Goal: Task Accomplishment & Management: Manage account settings

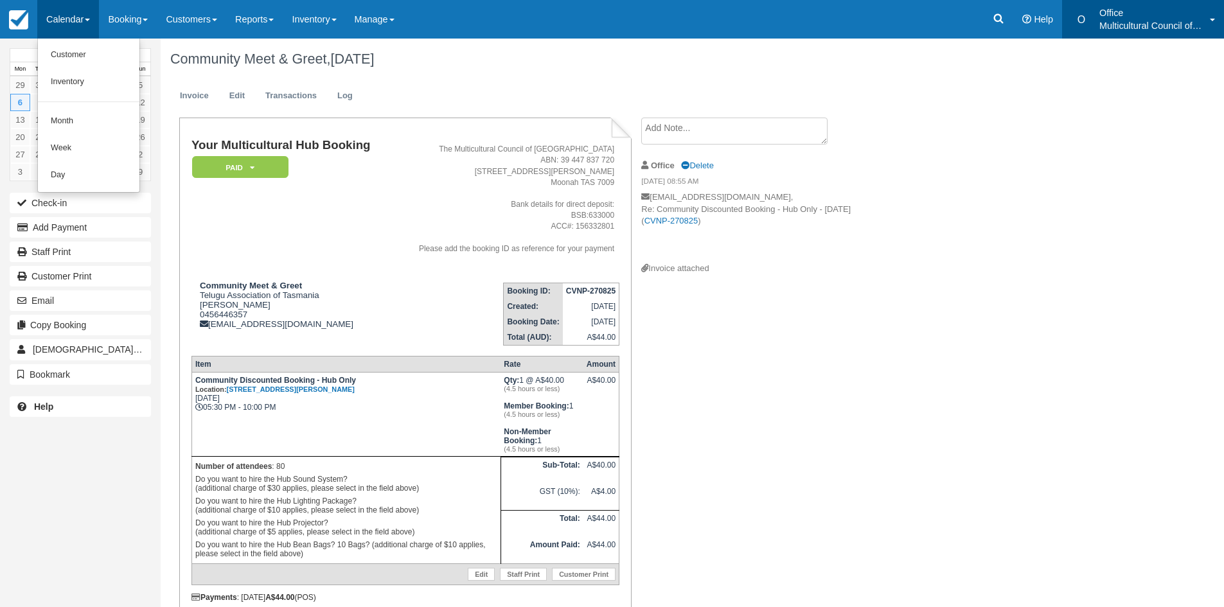
click at [1134, 8] on p "Office" at bounding box center [1150, 12] width 103 height 13
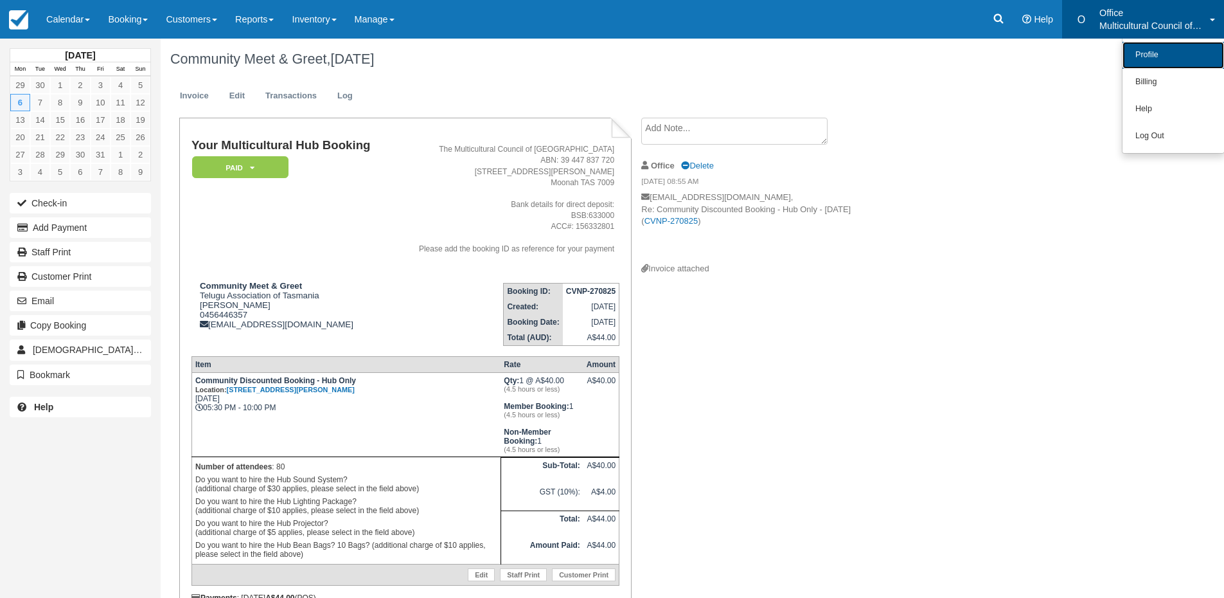
click at [1164, 57] on link "Profile" at bounding box center [1174, 55] width 102 height 27
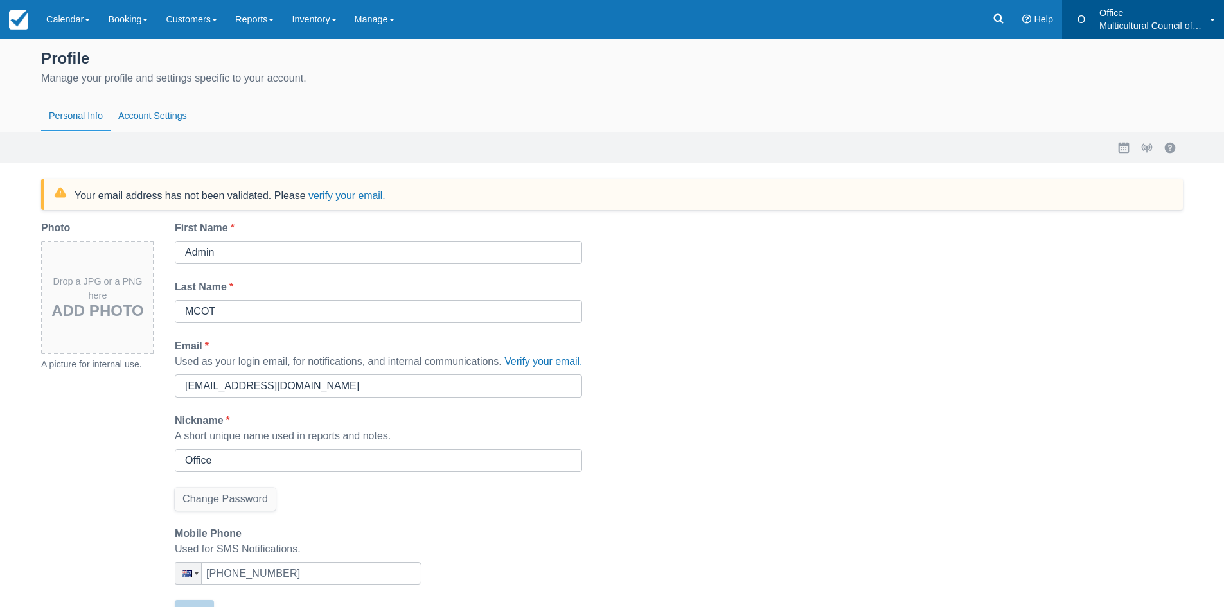
click at [1136, 19] on p "Office" at bounding box center [1150, 12] width 103 height 13
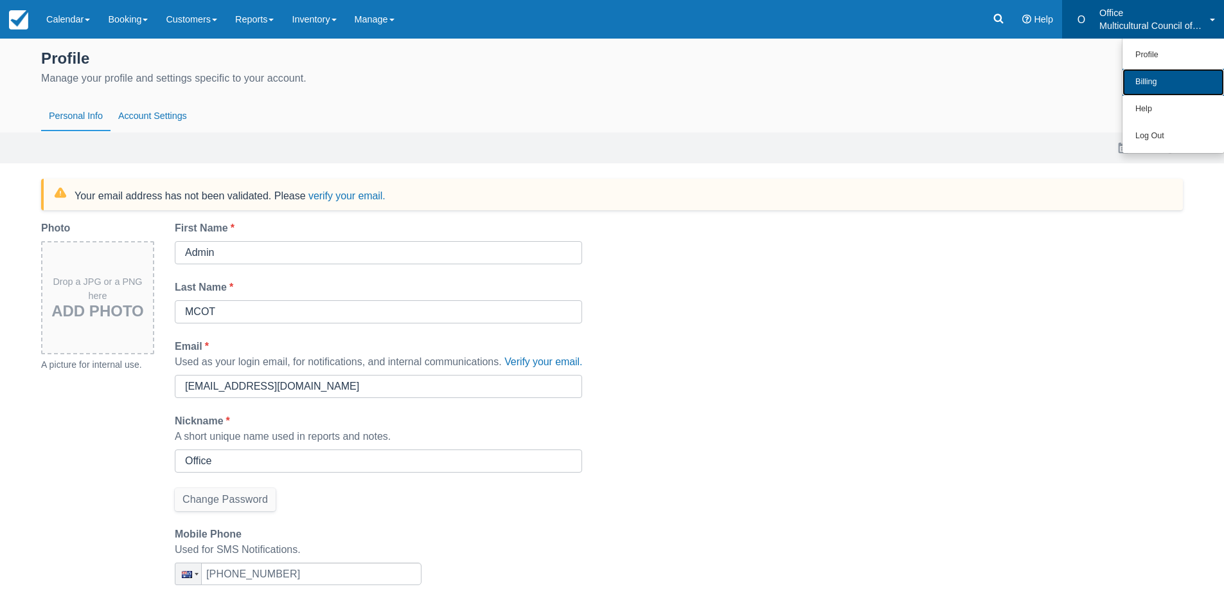
click at [1155, 81] on link "Billing" at bounding box center [1174, 82] width 102 height 27
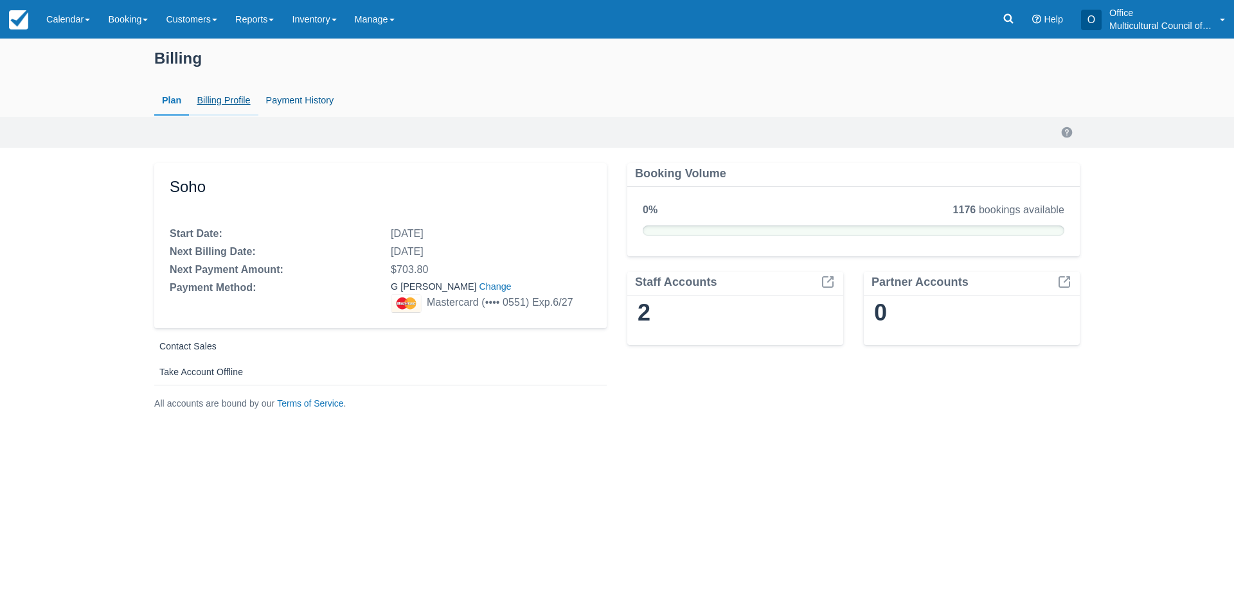
click at [217, 103] on link "Billing Profile" at bounding box center [223, 101] width 69 height 30
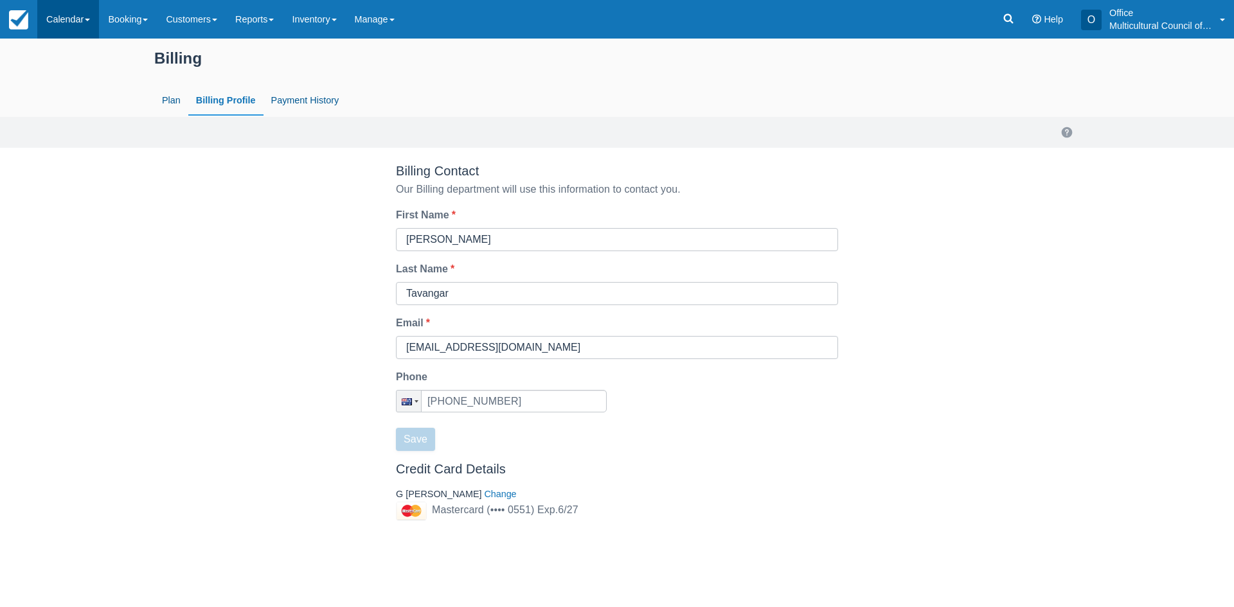
click at [49, 16] on link "Calendar" at bounding box center [68, 19] width 62 height 39
click at [69, 52] on link "Customer" at bounding box center [89, 55] width 102 height 27
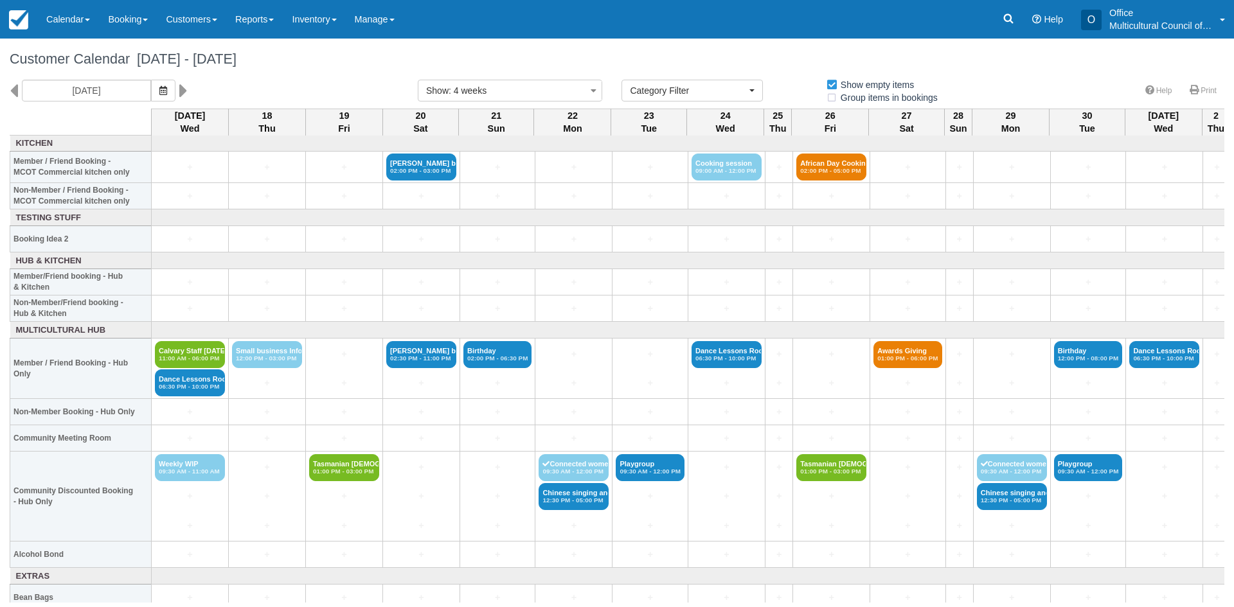
select select
